Goal: Check status: Check status

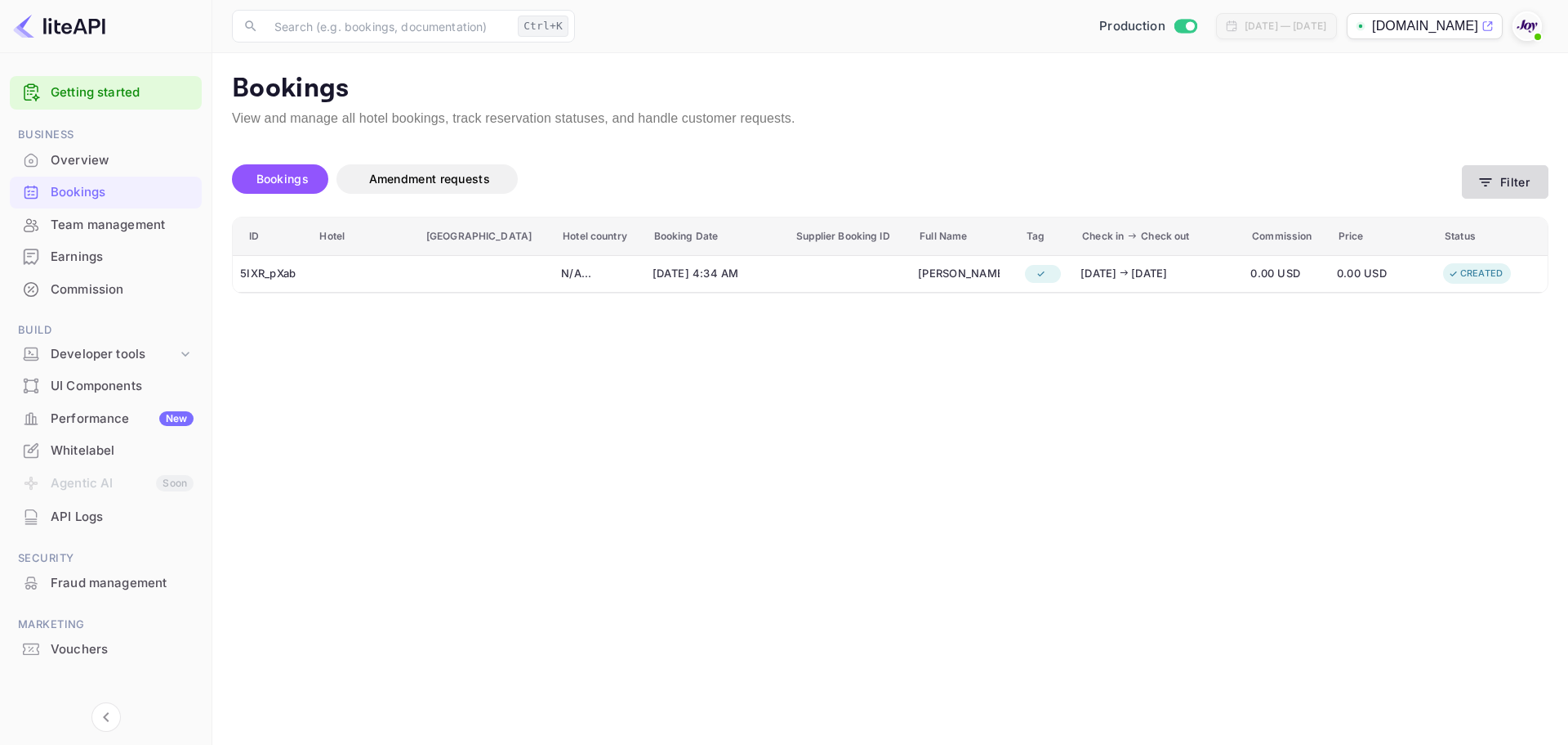
click at [1526, 185] on button "Filter" at bounding box center [1505, 182] width 86 height 34
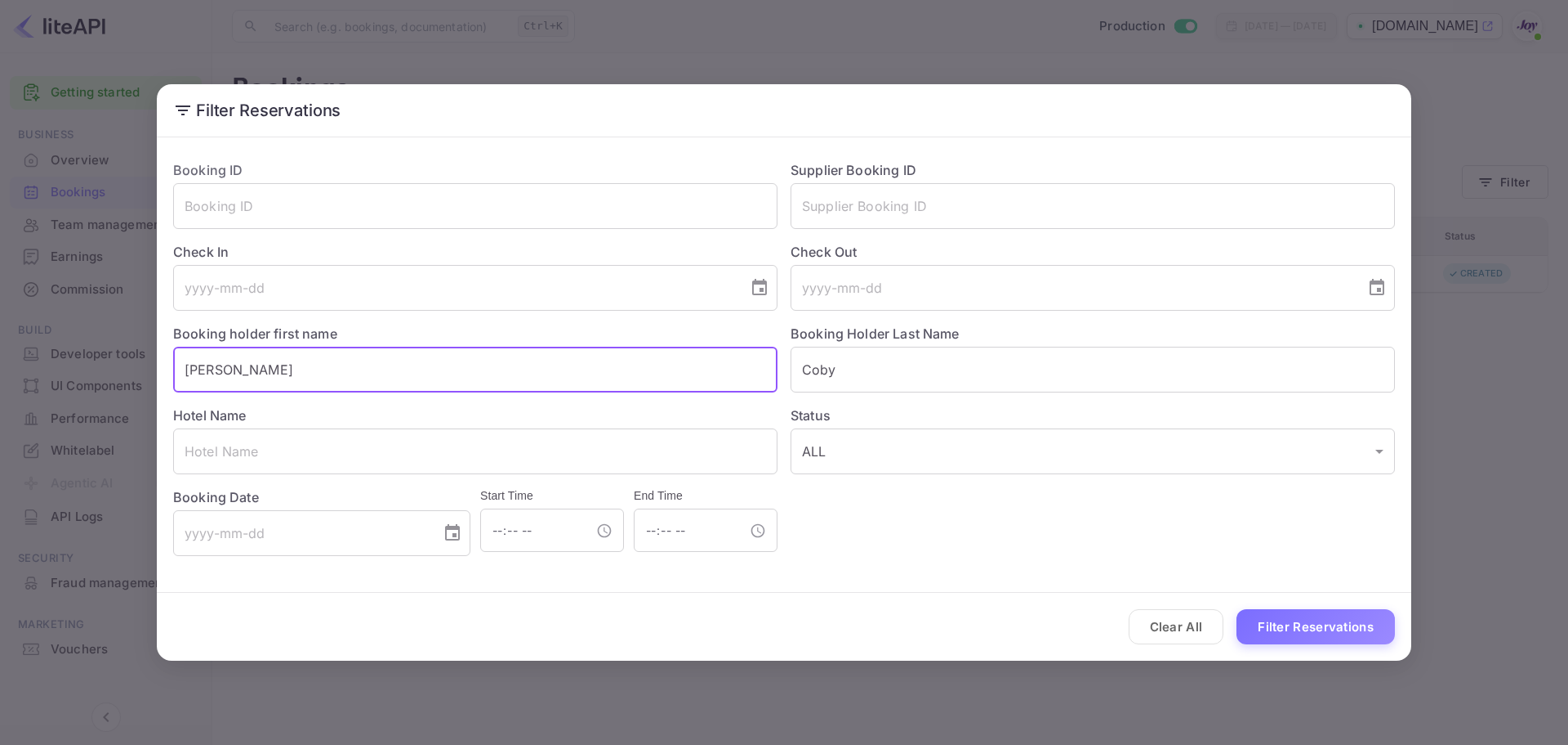
click at [234, 374] on input "[PERSON_NAME]" at bounding box center [475, 369] width 605 height 46
click at [826, 384] on input "Coby" at bounding box center [1093, 369] width 605 height 46
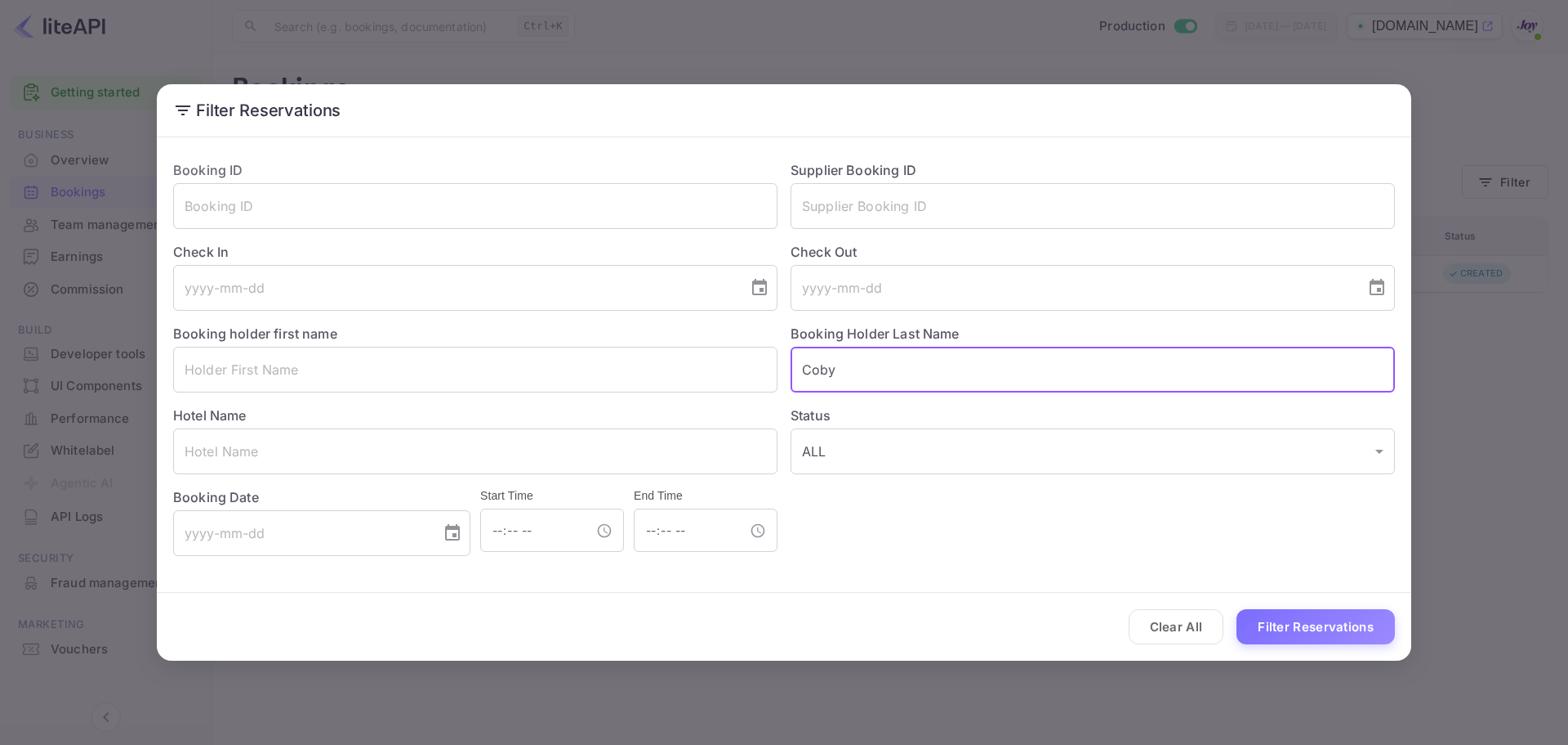
click at [826, 384] on input "Coby" at bounding box center [1093, 369] width 605 height 46
click at [826, 384] on input "text" at bounding box center [1093, 369] width 605 height 46
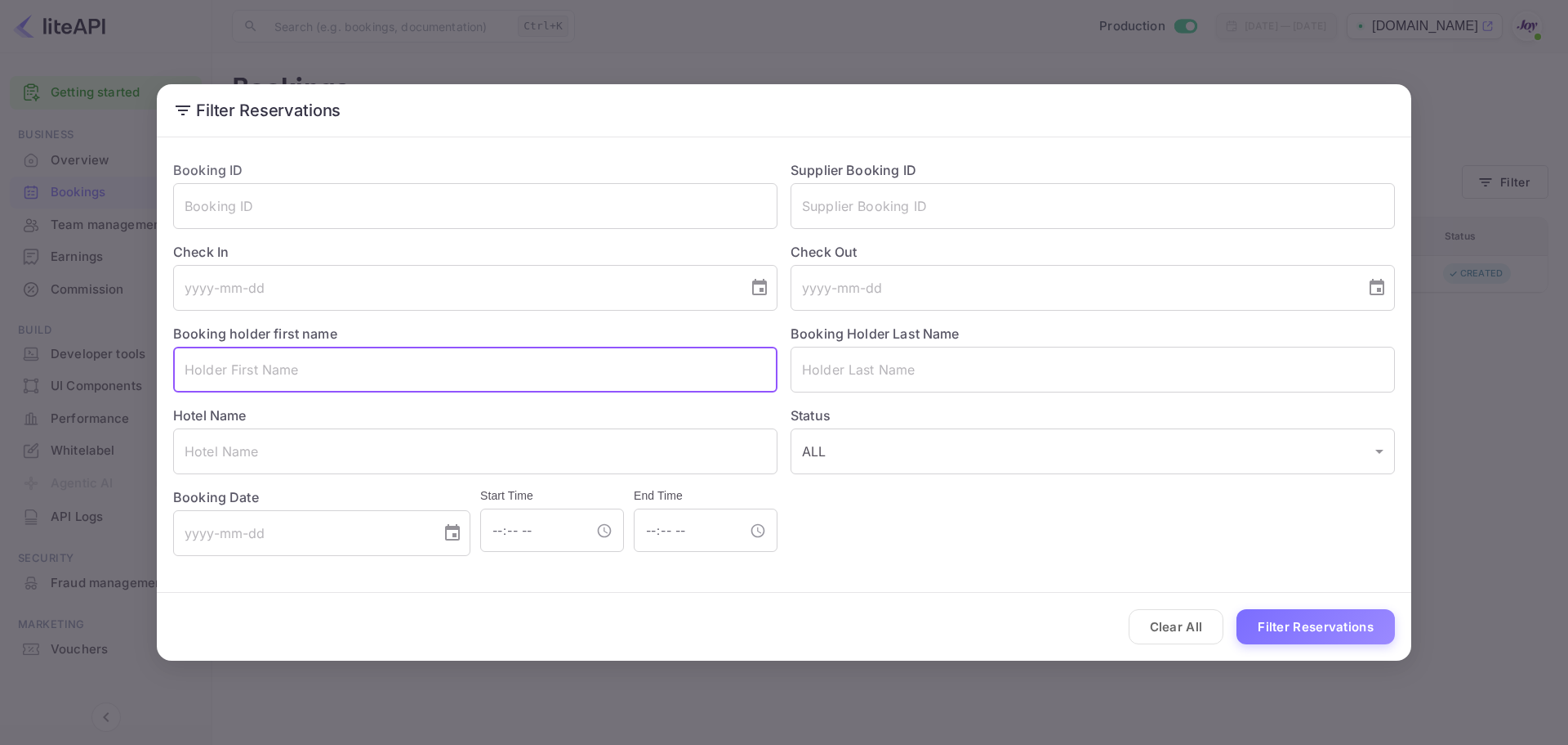
click at [472, 382] on input "text" at bounding box center [475, 369] width 605 height 46
paste input "'[PERSON_NAME]"
click at [192, 367] on input "'[PERSON_NAME]" at bounding box center [475, 369] width 605 height 46
drag, startPoint x: 229, startPoint y: 365, endPoint x: 305, endPoint y: 375, distance: 76.7
click at [305, 375] on input "[PERSON_NAME]" at bounding box center [475, 369] width 605 height 46
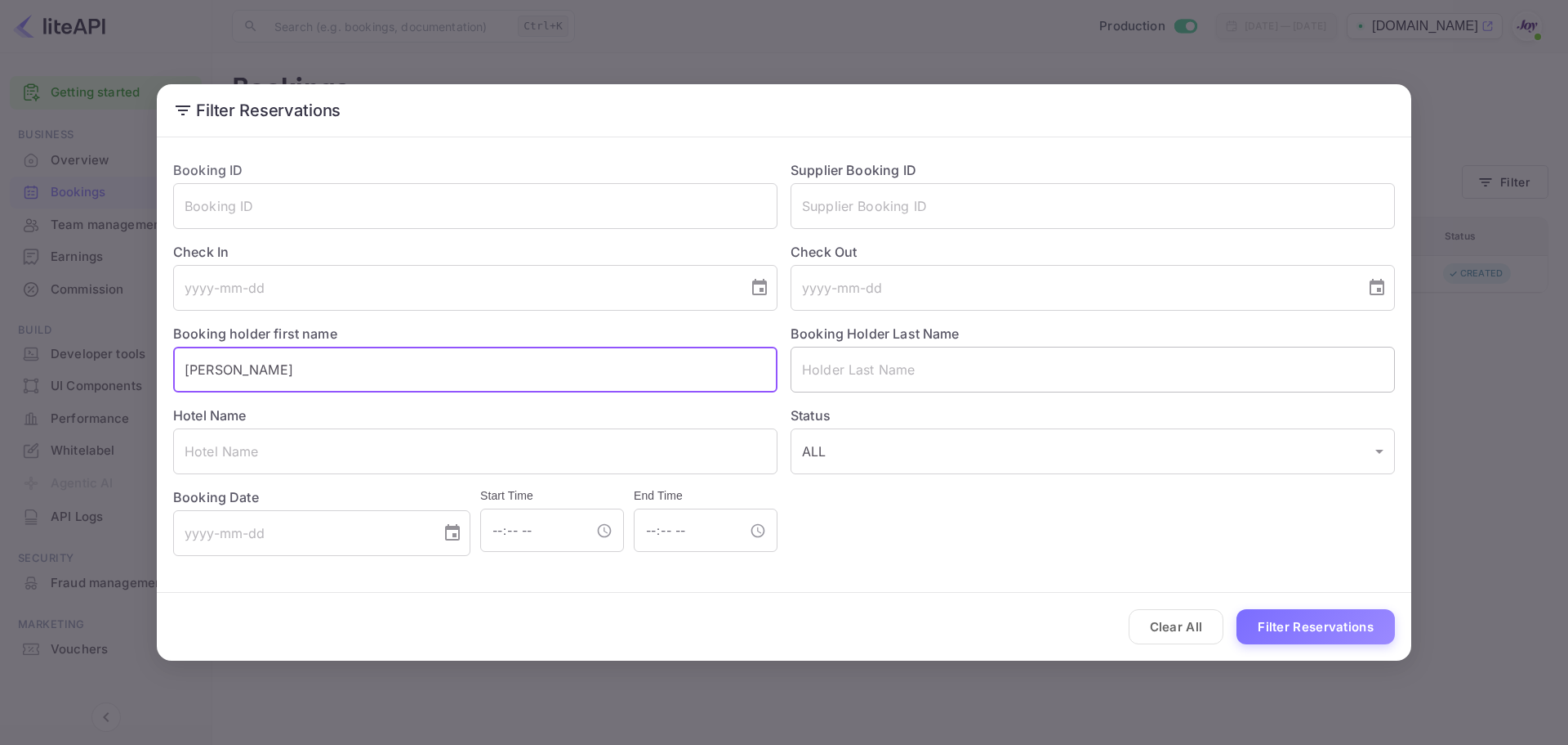
type input "[PERSON_NAME]"
click at [858, 361] on input "text" at bounding box center [1093, 369] width 605 height 46
paste input "[PERSON_NAME]"
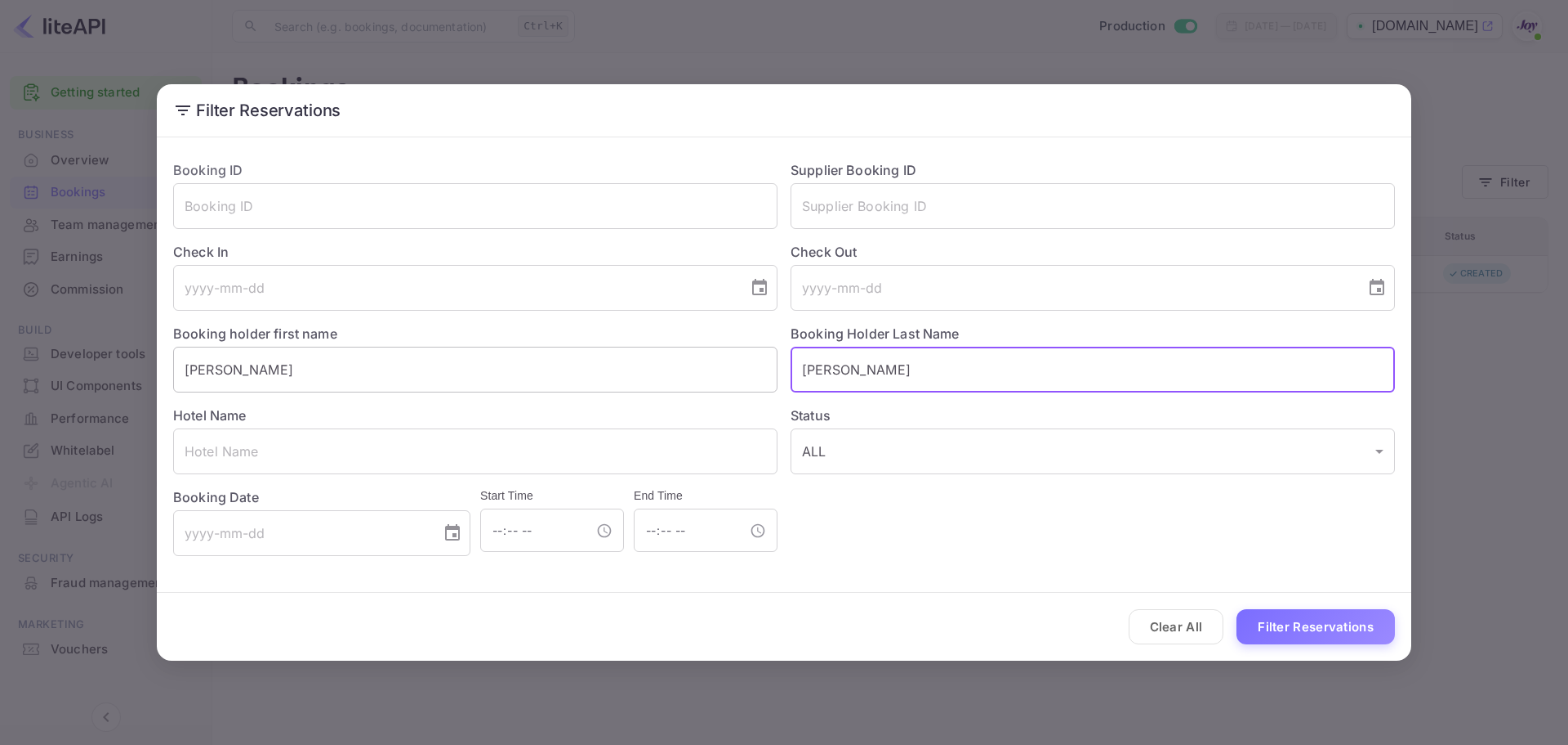
type input "[PERSON_NAME]"
click at [263, 382] on input "[PERSON_NAME]" at bounding box center [475, 369] width 605 height 46
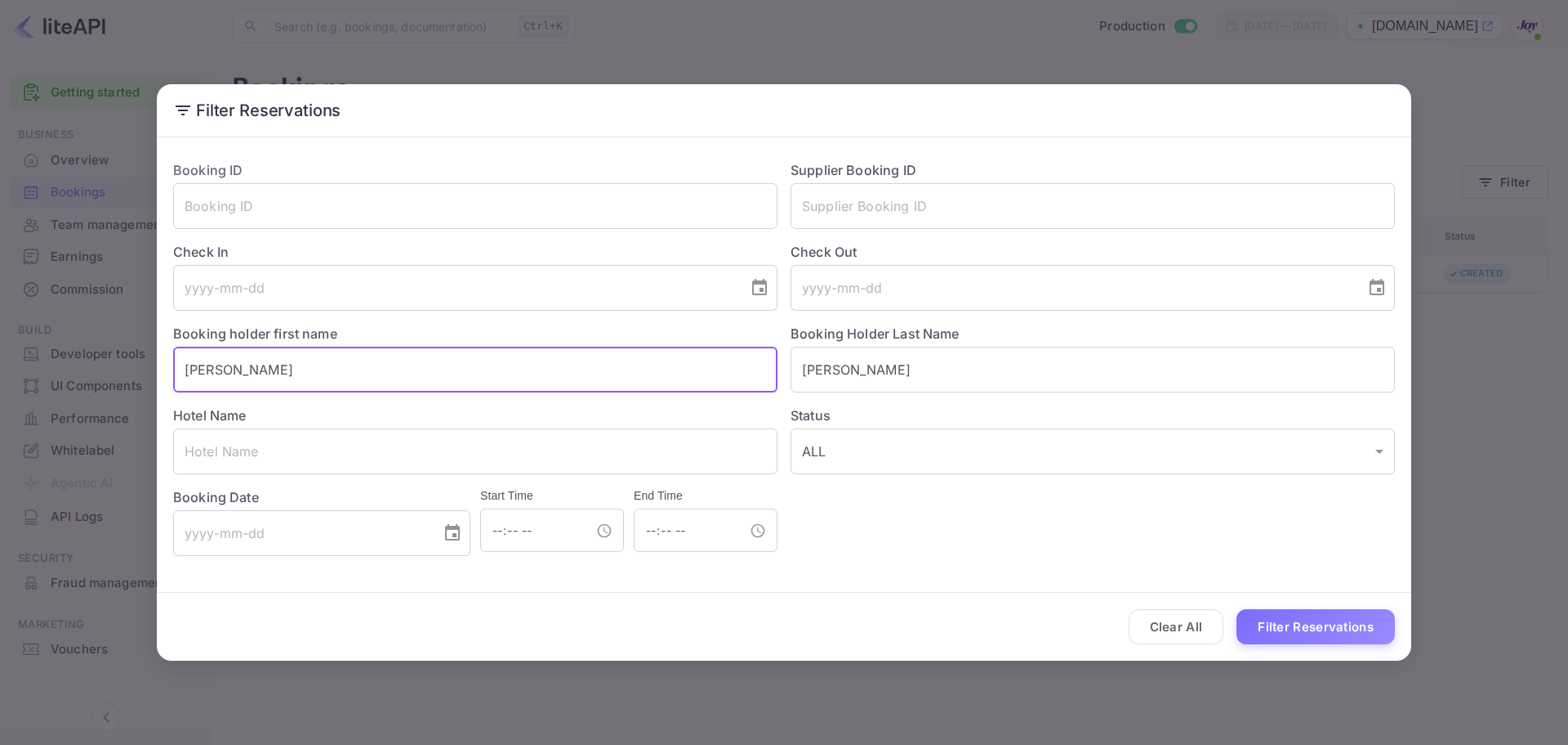
click at [263, 382] on input "[PERSON_NAME]" at bounding box center [475, 369] width 605 height 46
type input "[PERSON_NAME]"
click at [1260, 626] on button "Filter Reservations" at bounding box center [1315, 626] width 159 height 35
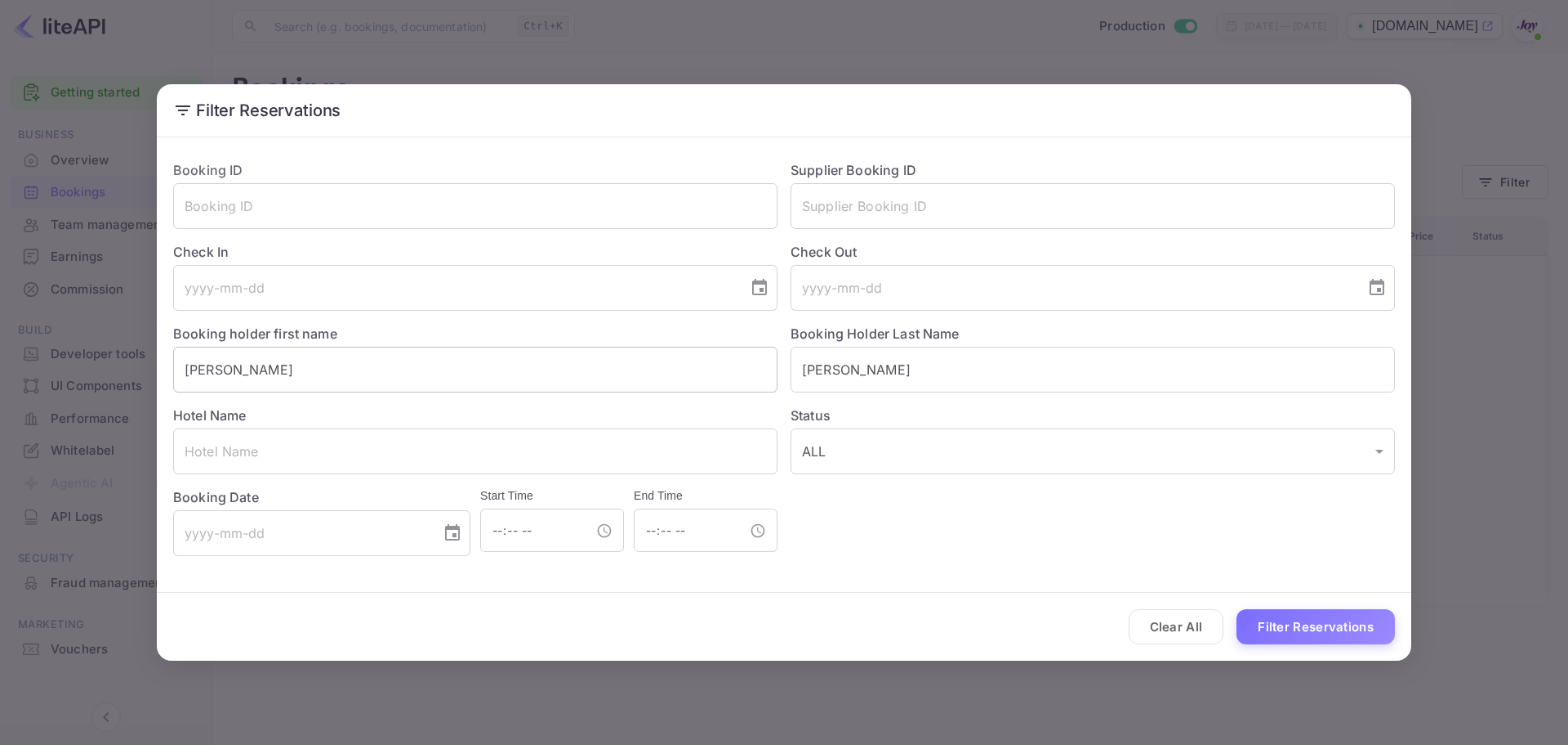
click at [435, 386] on input "[PERSON_NAME]" at bounding box center [475, 369] width 605 height 46
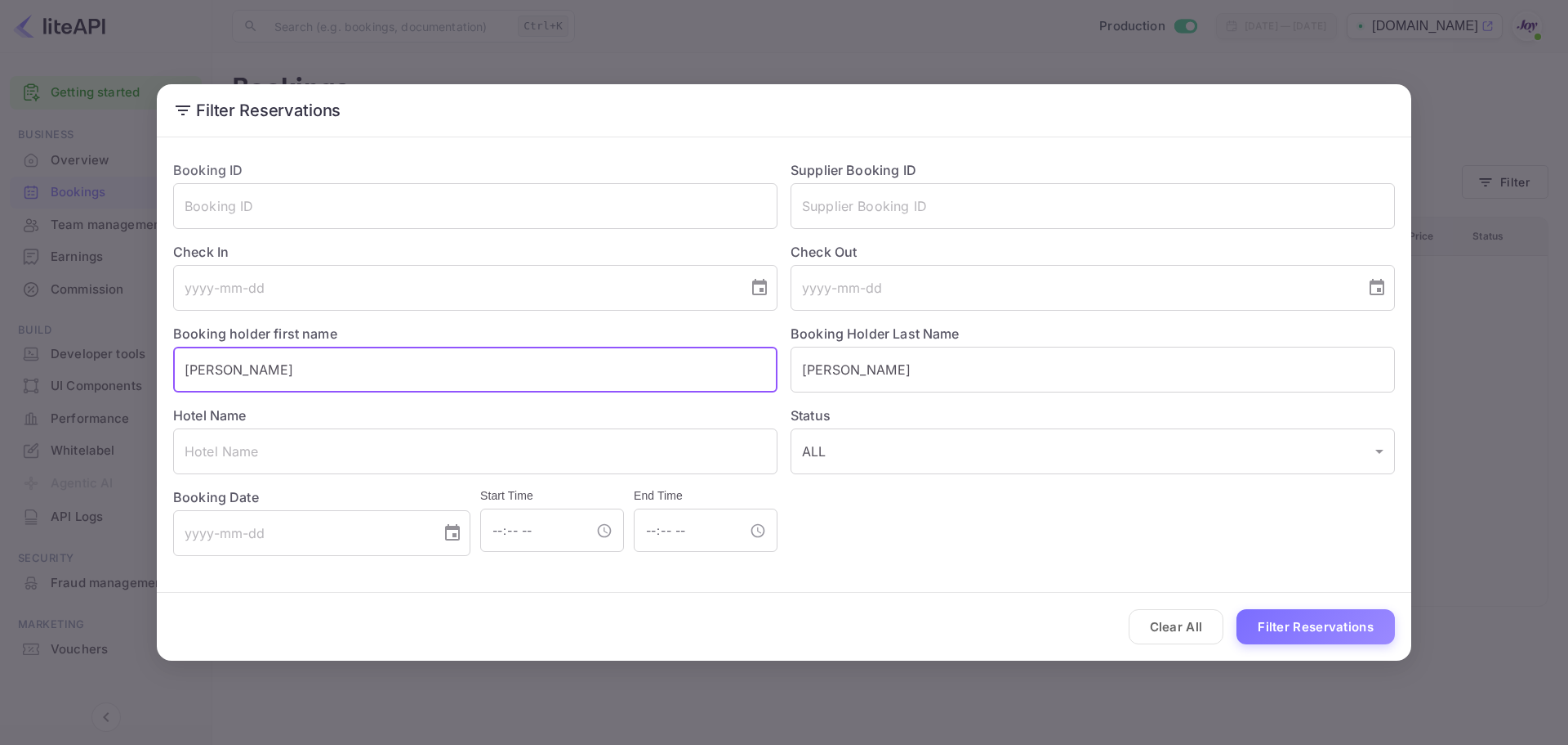
click at [435, 386] on input "[PERSON_NAME]" at bounding box center [475, 369] width 605 height 46
